Goal: Find specific page/section: Find specific page/section

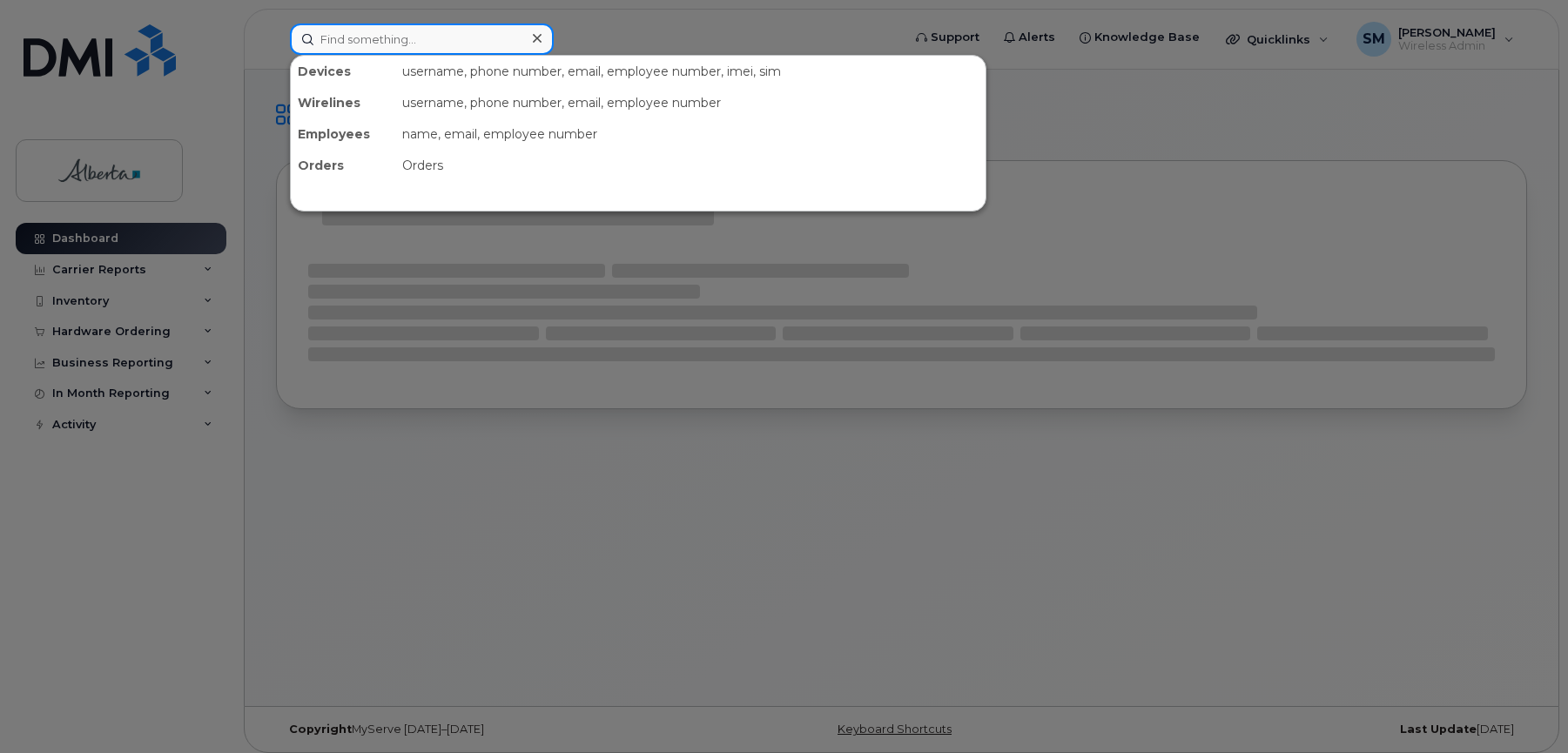
click at [344, 37] on input at bounding box center [421, 39] width 264 height 32
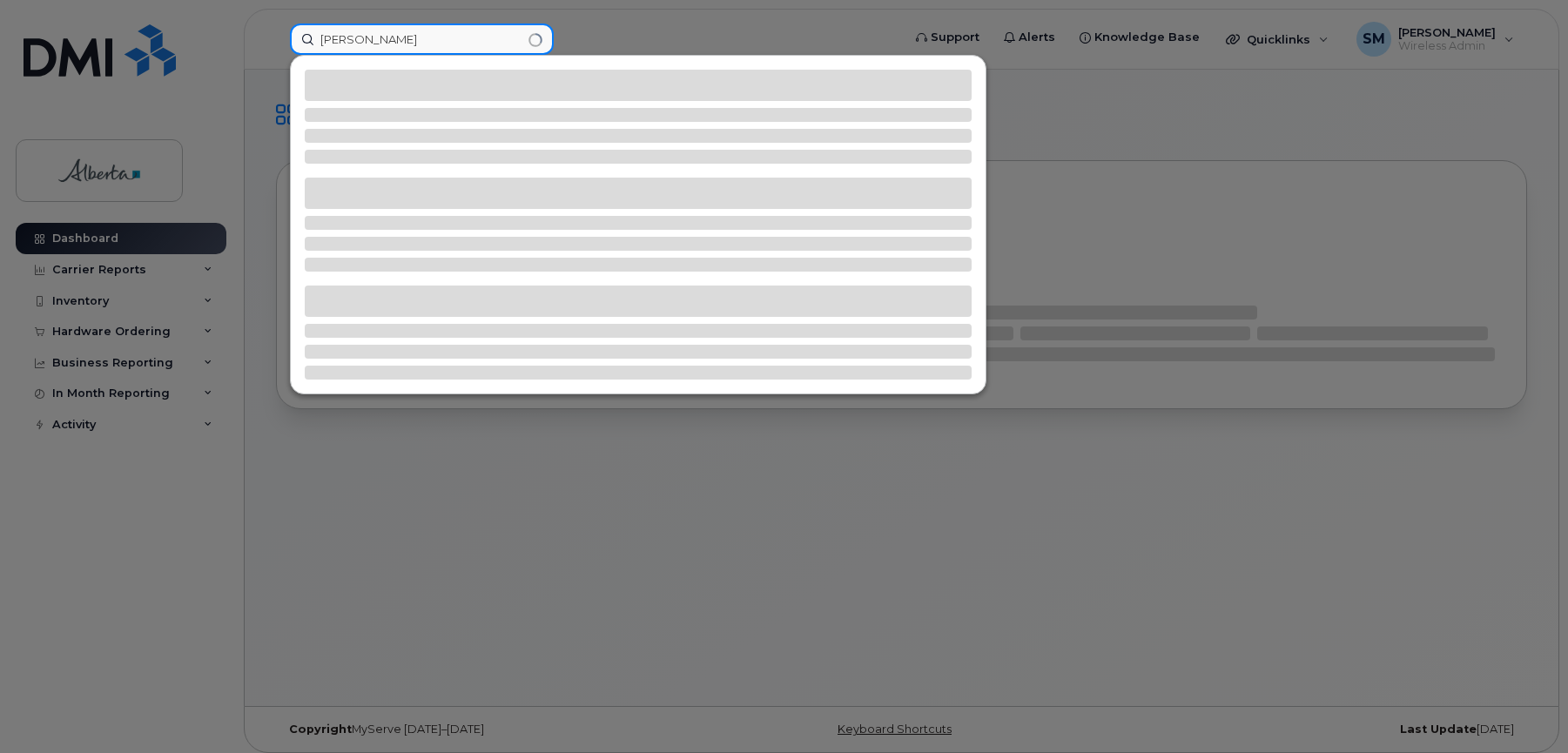
type input "[PERSON_NAME]"
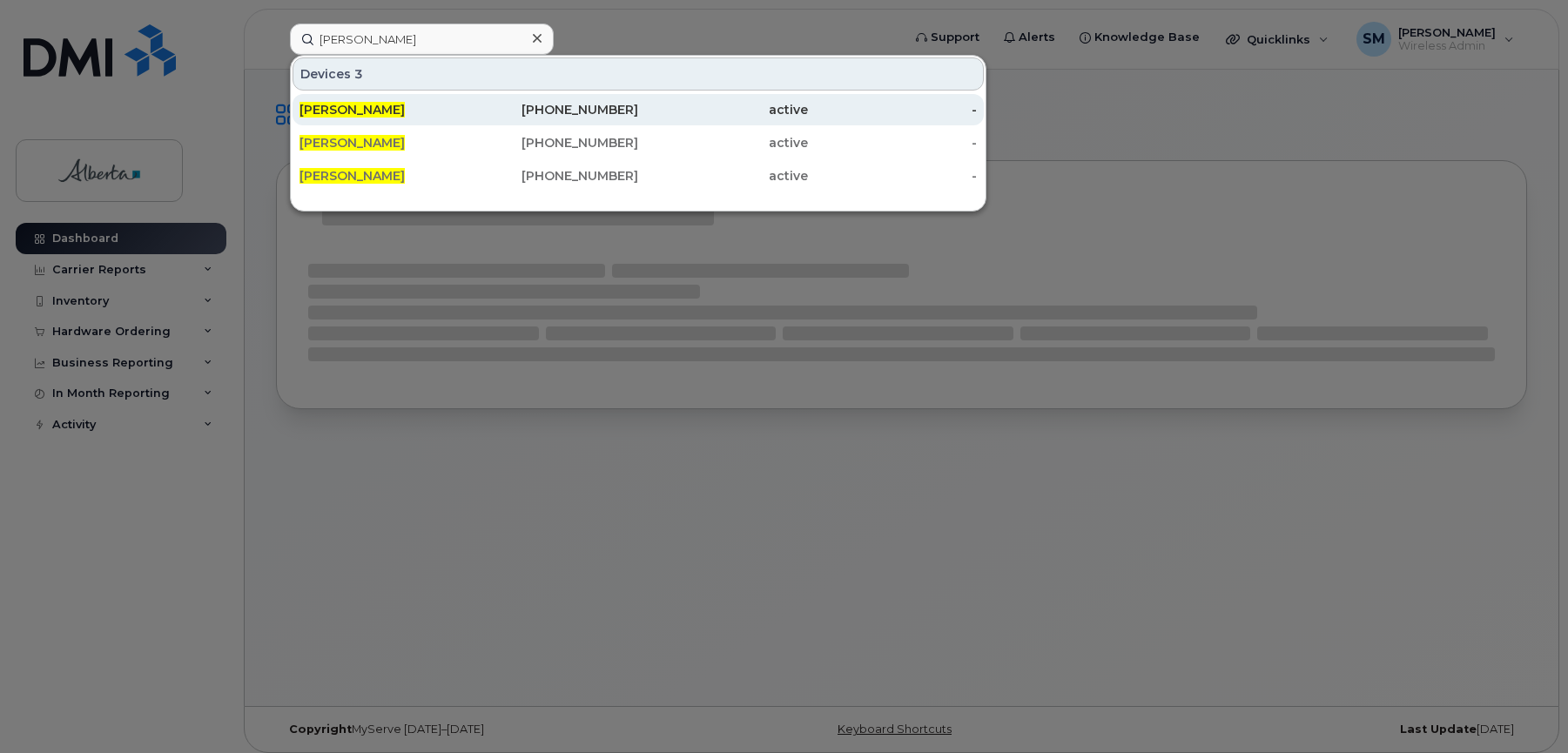
click at [354, 109] on span "[PERSON_NAME]" at bounding box center [352, 109] width 106 height 16
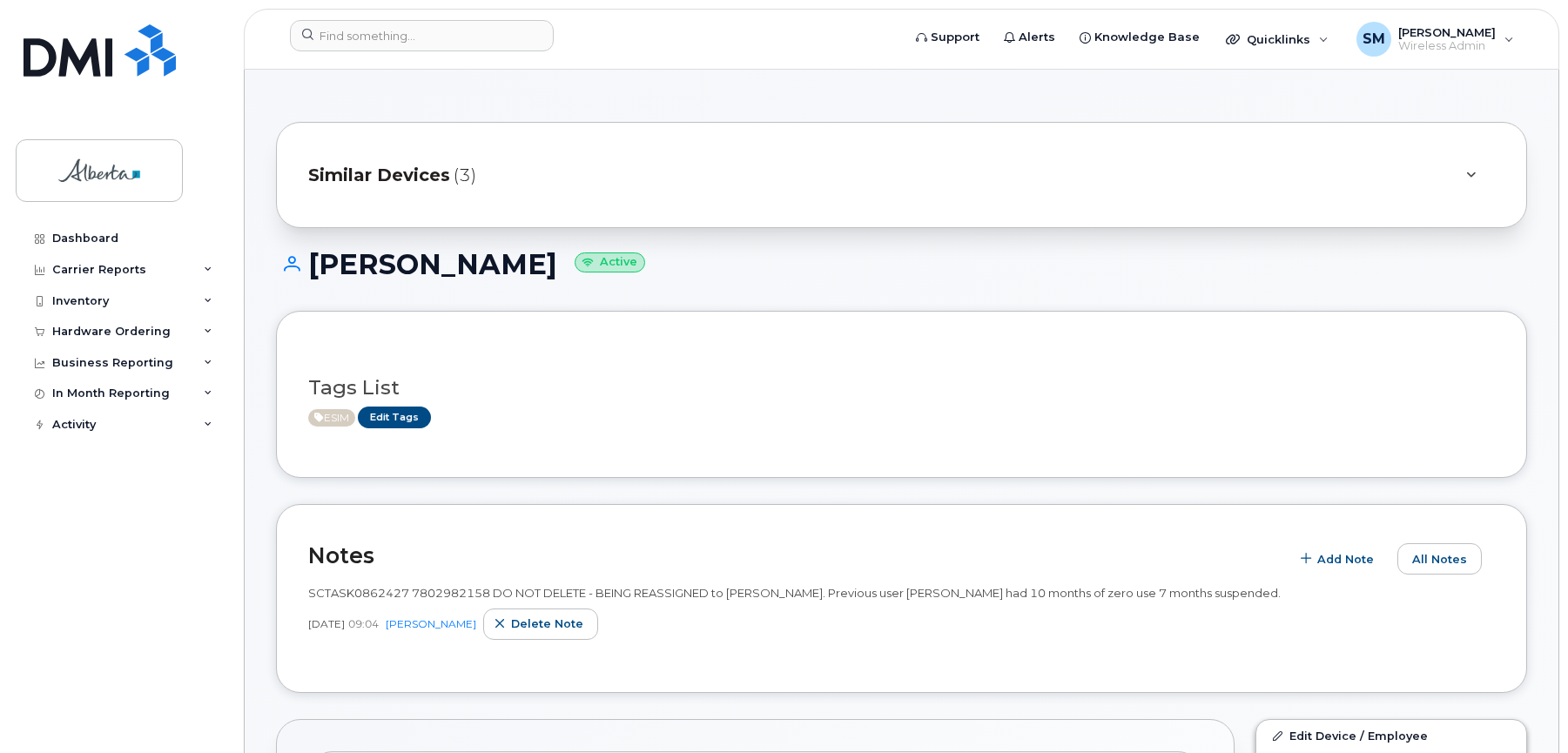
click at [393, 165] on span "Similar Devices" at bounding box center [379, 175] width 142 height 25
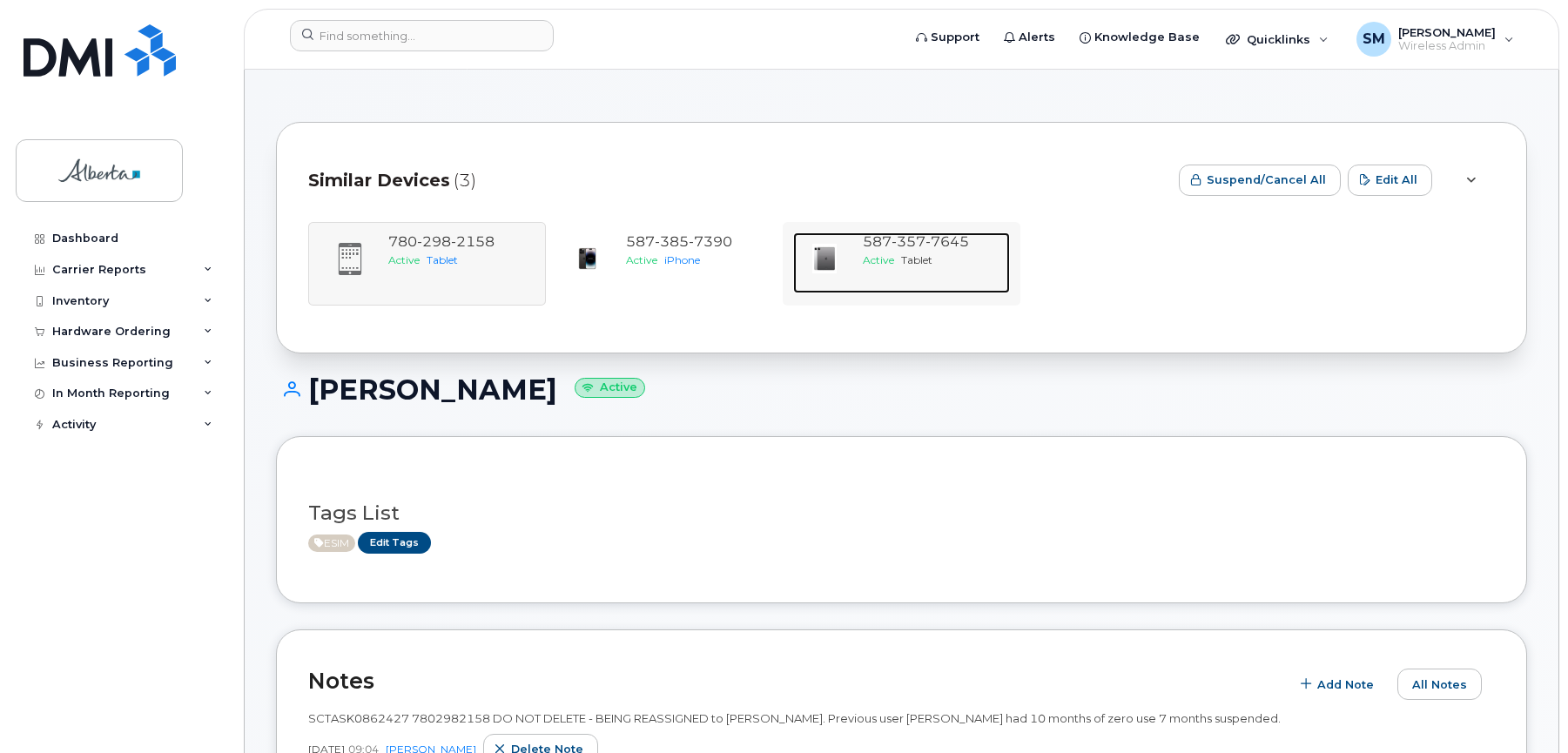
click at [928, 238] on span "7645" at bounding box center [948, 242] width 44 height 17
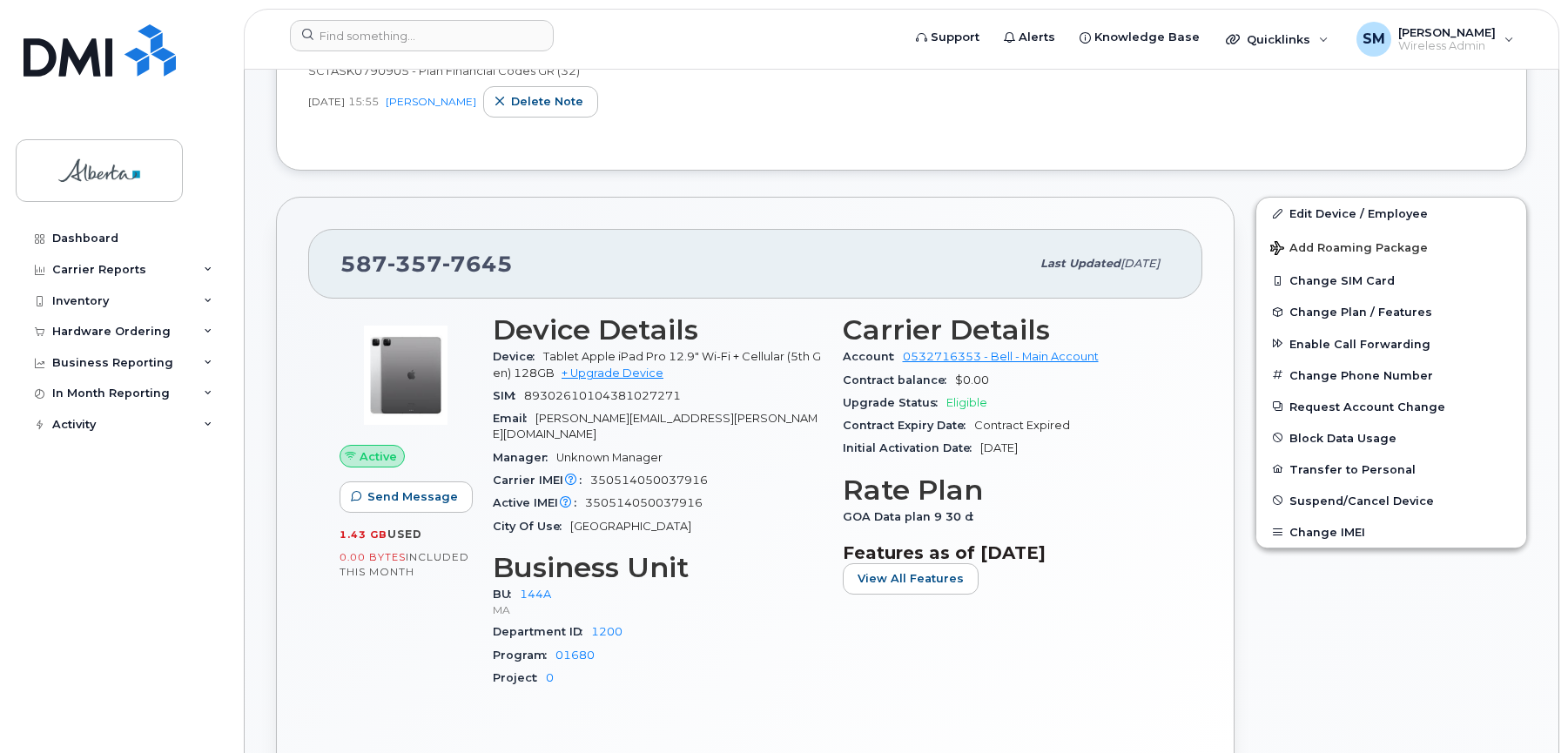
scroll to position [435, 0]
